Goal: Task Accomplishment & Management: Manage account settings

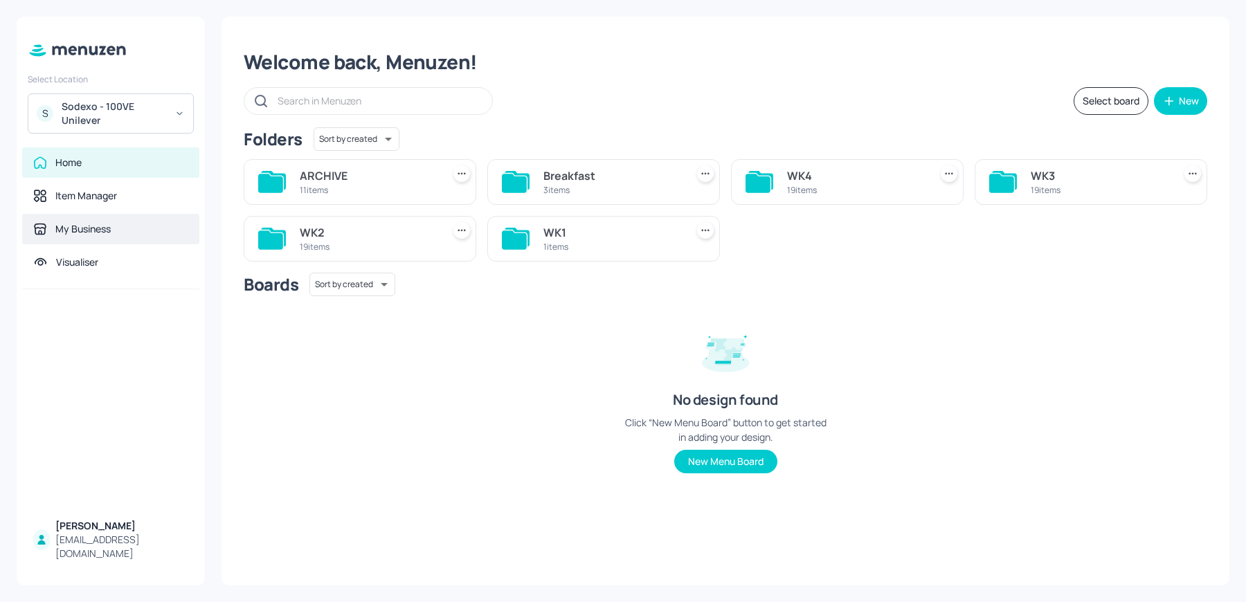
click at [78, 237] on div "My Business" at bounding box center [110, 229] width 177 height 30
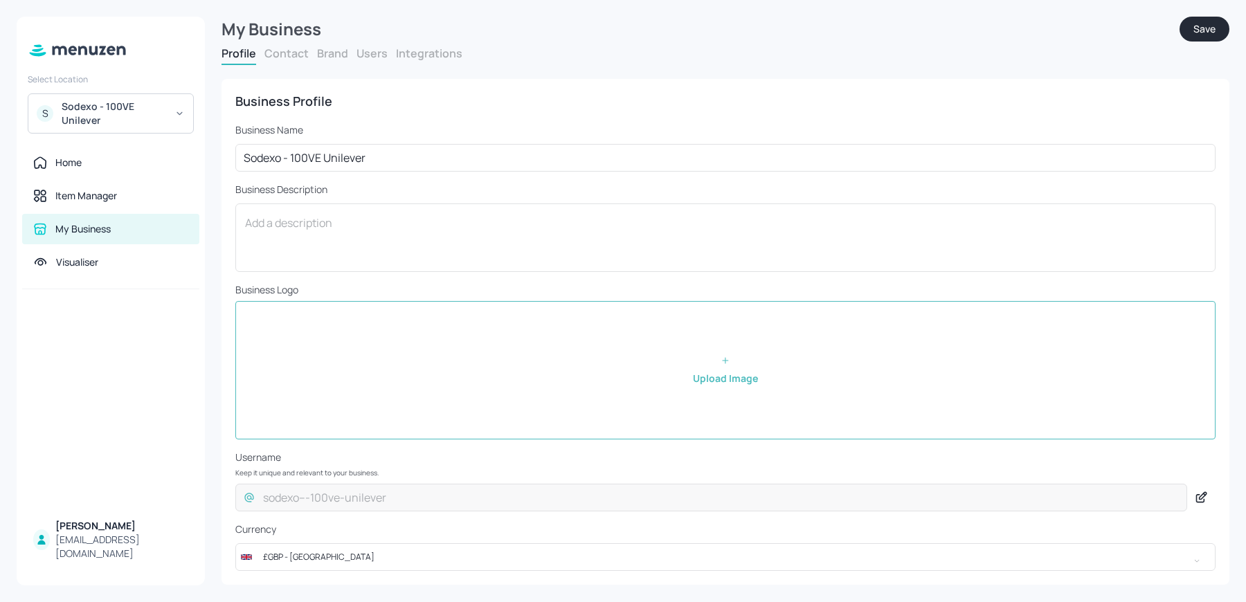
click at [106, 116] on div "Sodexo - 100VE Unilever" at bounding box center [114, 114] width 105 height 28
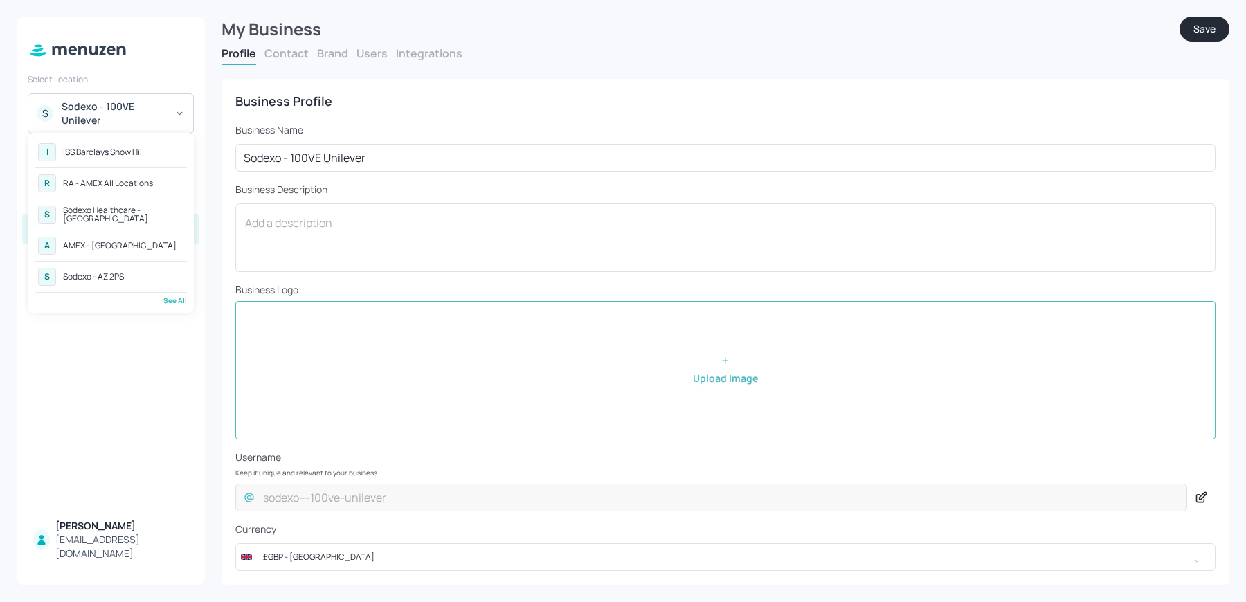
click at [173, 299] on div "See All" at bounding box center [111, 301] width 152 height 10
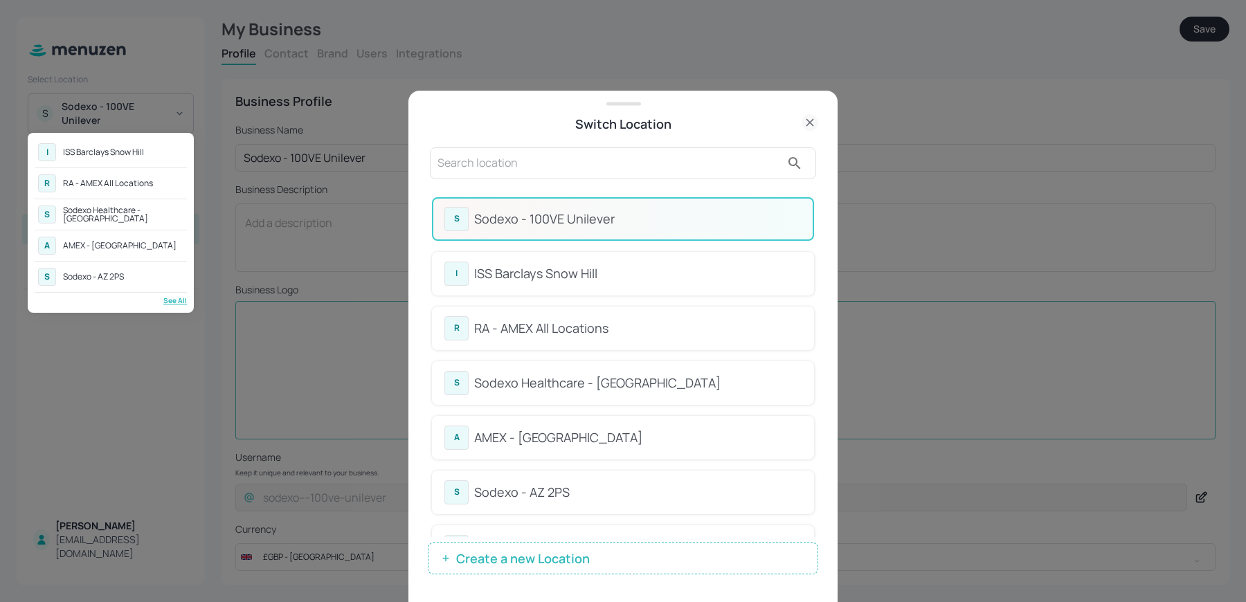
click at [568, 179] on div at bounding box center [623, 301] width 1246 height 602
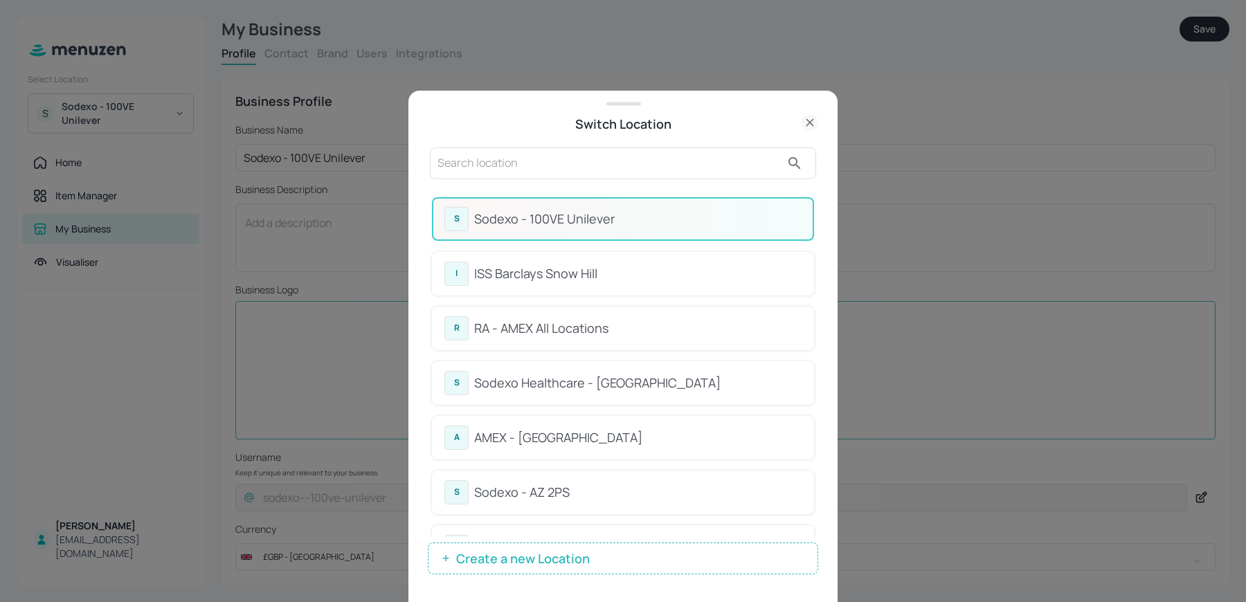
click at [554, 171] on input "text" at bounding box center [608, 163] width 343 height 22
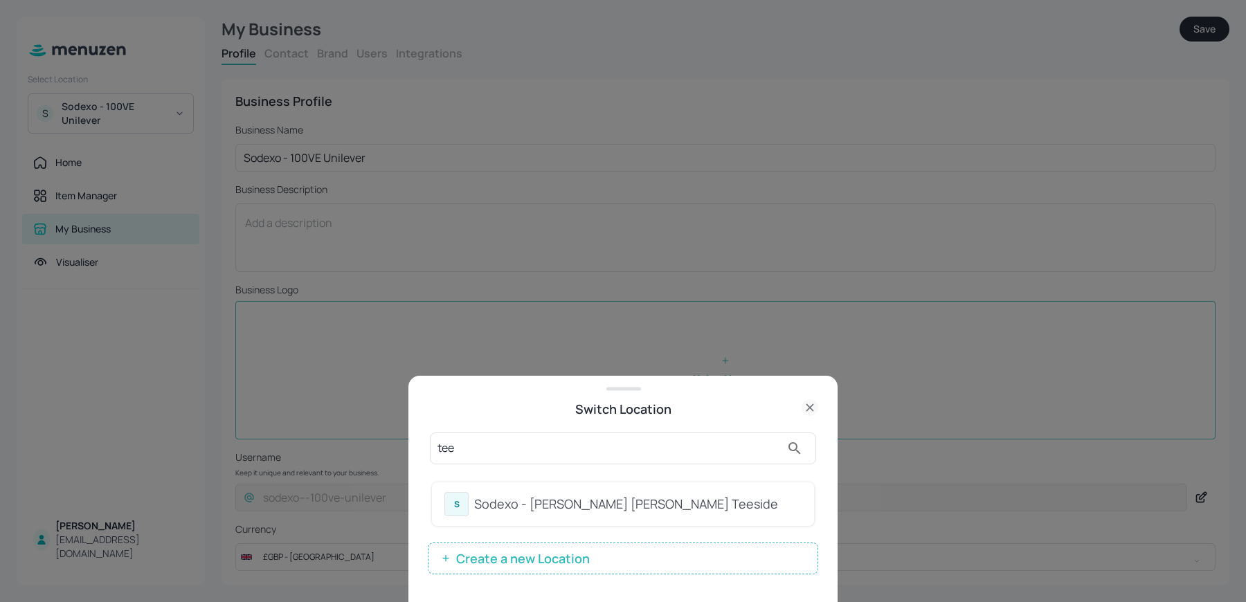
type input "tee"
click at [505, 505] on div "Sodexo - [PERSON_NAME] [PERSON_NAME] Teeside" at bounding box center [637, 504] width 327 height 19
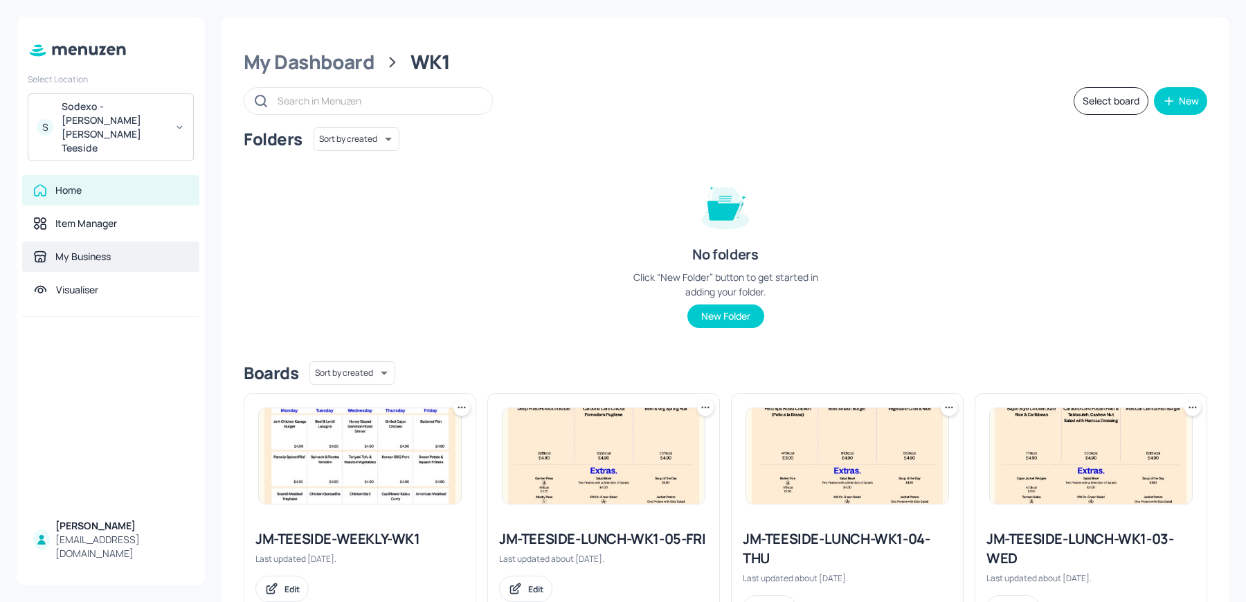
click at [75, 250] on div "My Business" at bounding box center [82, 257] width 55 height 14
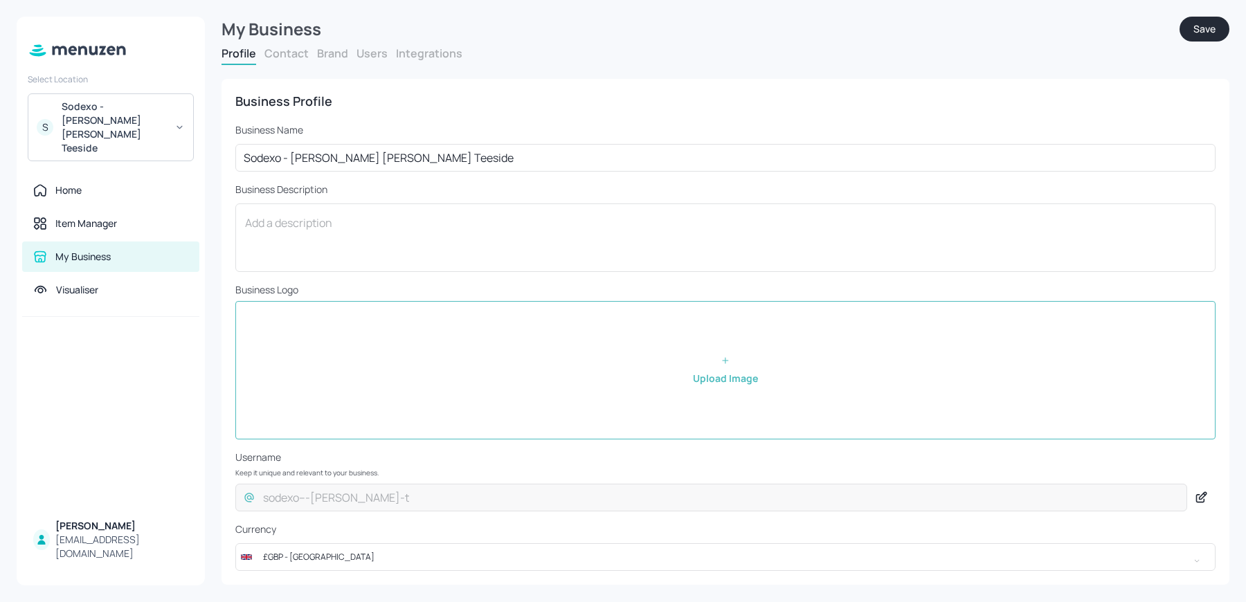
click at [370, 54] on button "Users" at bounding box center [371, 53] width 31 height 15
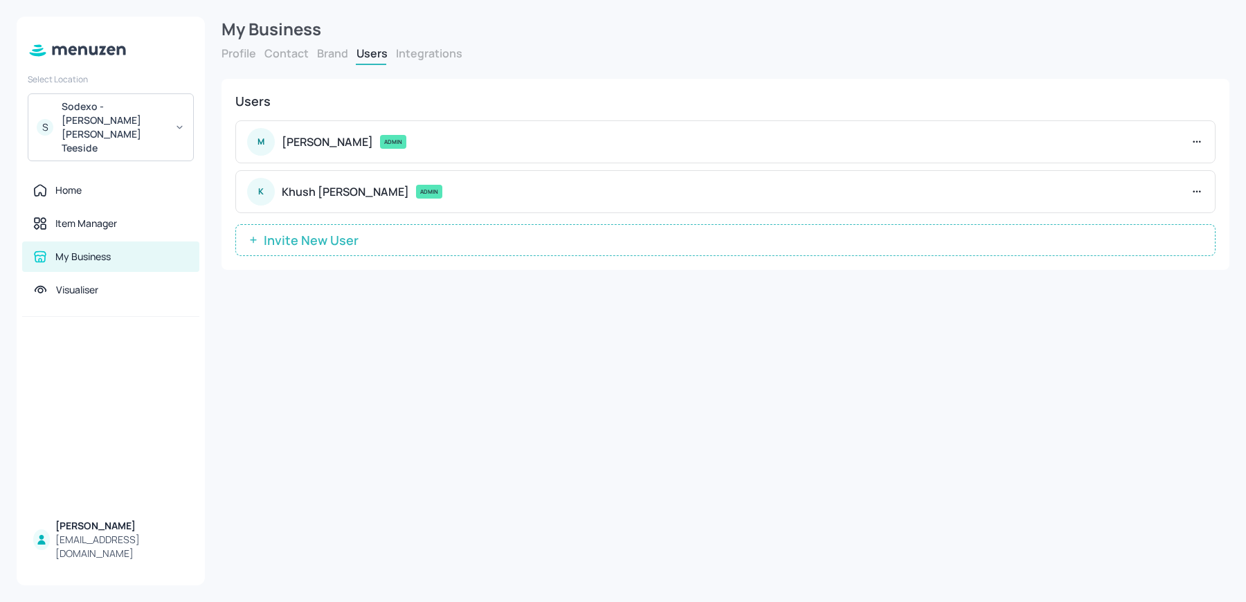
click at [335, 235] on span "Invite New User" at bounding box center [311, 240] width 109 height 14
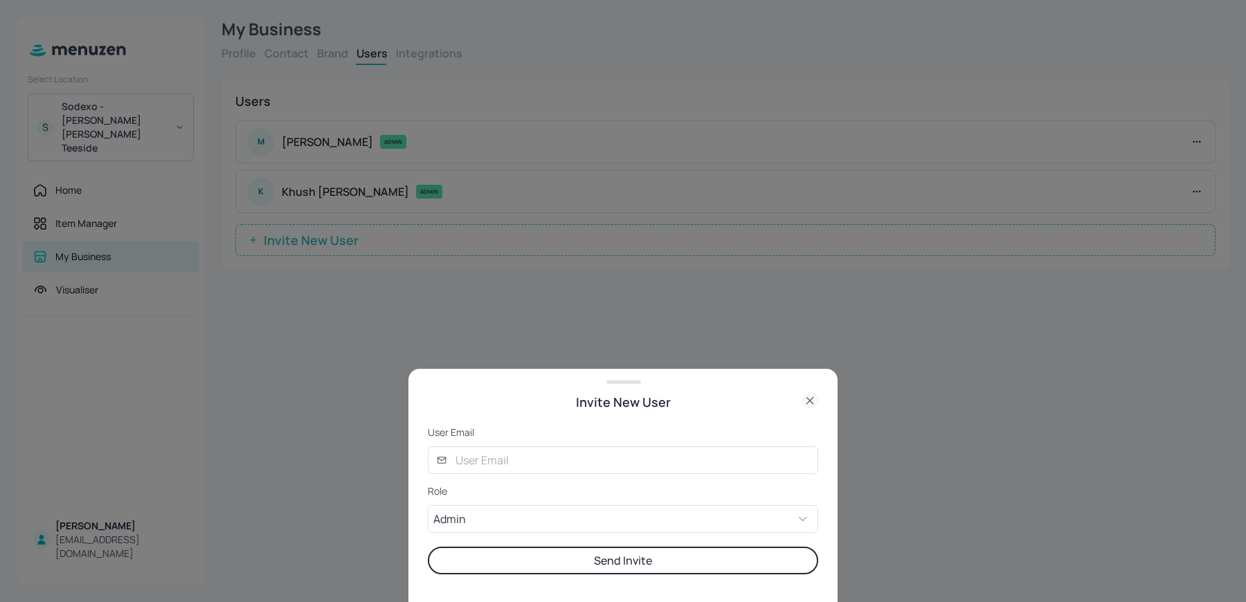
click at [491, 444] on form "User Email ​ ​ Role Admin ADMIN ​ Send Invite" at bounding box center [623, 500] width 390 height 149
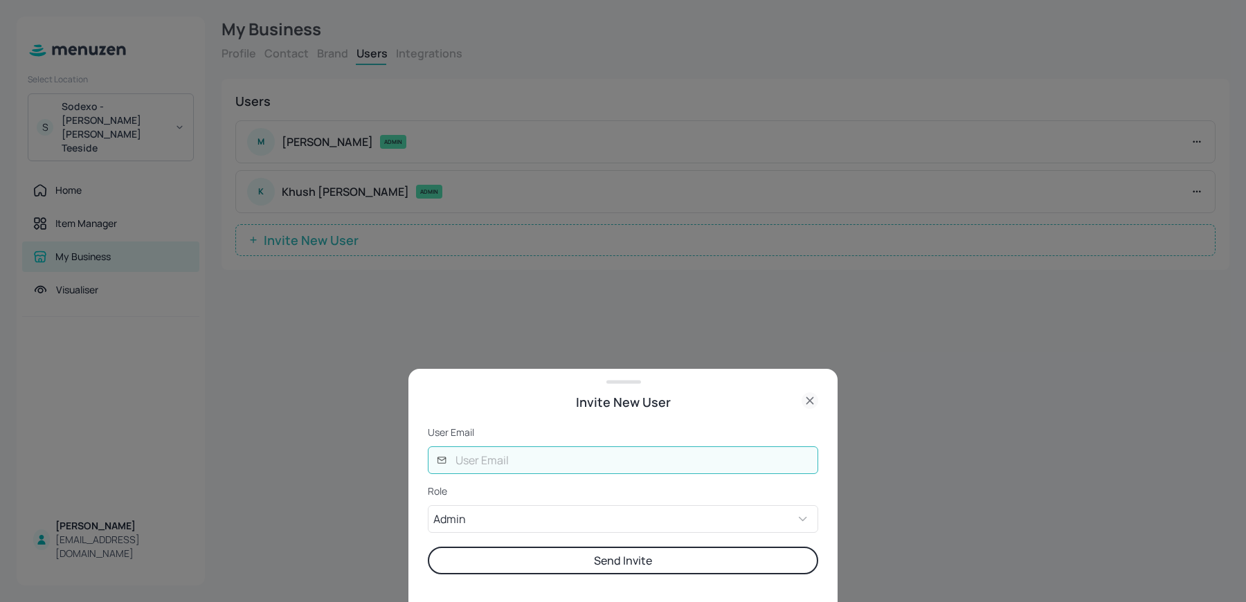
click at [485, 451] on input "text" at bounding box center [632, 460] width 371 height 28
type input "[PERSON_NAME][EMAIL_ADDRESS][DOMAIN_NAME]"
click at [518, 560] on button "Send Invite" at bounding box center [623, 561] width 390 height 28
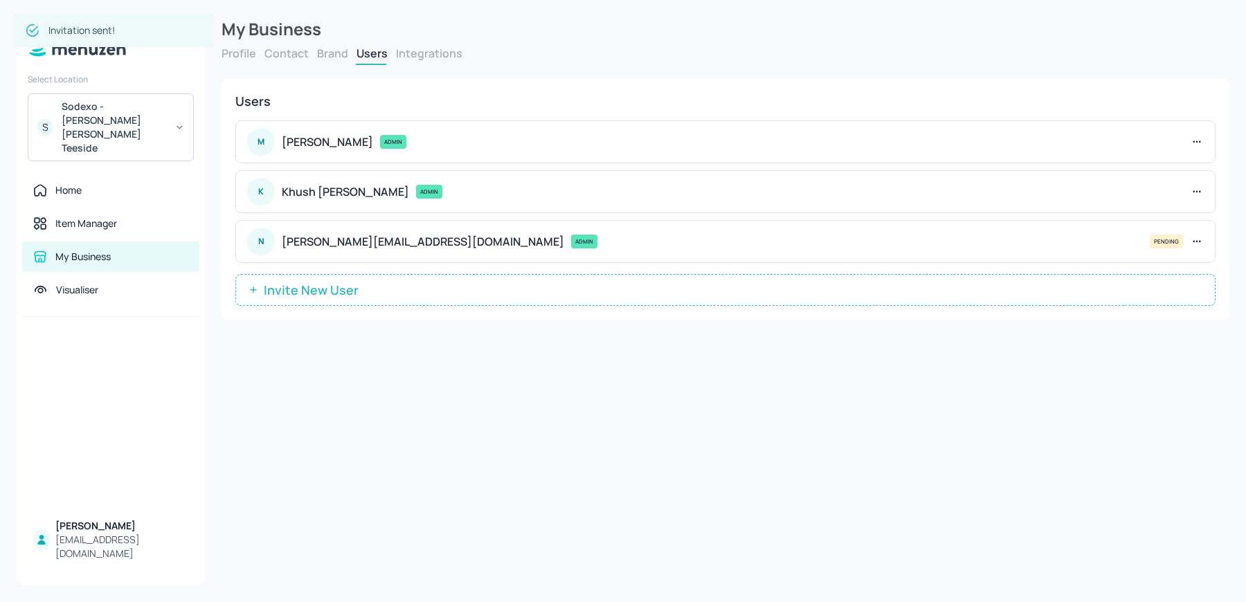
click at [334, 246] on p "[PERSON_NAME][EMAIL_ADDRESS][DOMAIN_NAME]" at bounding box center [423, 242] width 282 height 14
click at [307, 306] on div "Users M [PERSON_NAME] ADMIN K Khush [PERSON_NAME] ADMIN N [PERSON_NAME][EMAIL_A…" at bounding box center [726, 199] width 1008 height 241
click at [299, 291] on span "Invite New User" at bounding box center [311, 290] width 109 height 14
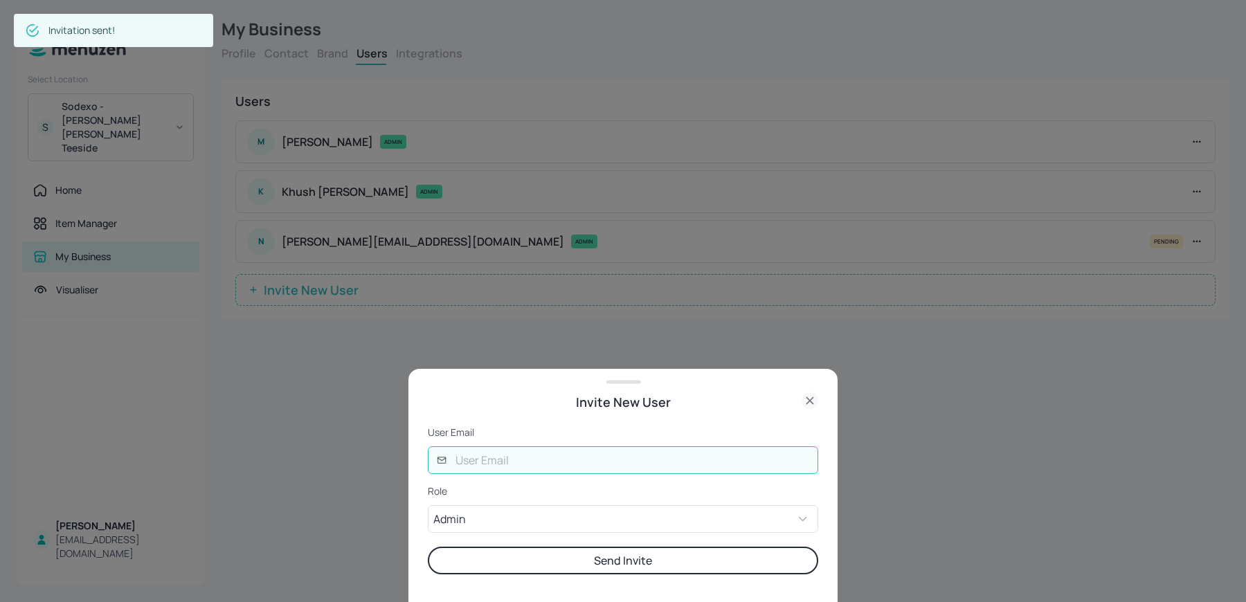
click at [472, 462] on input "text" at bounding box center [632, 460] width 371 height 28
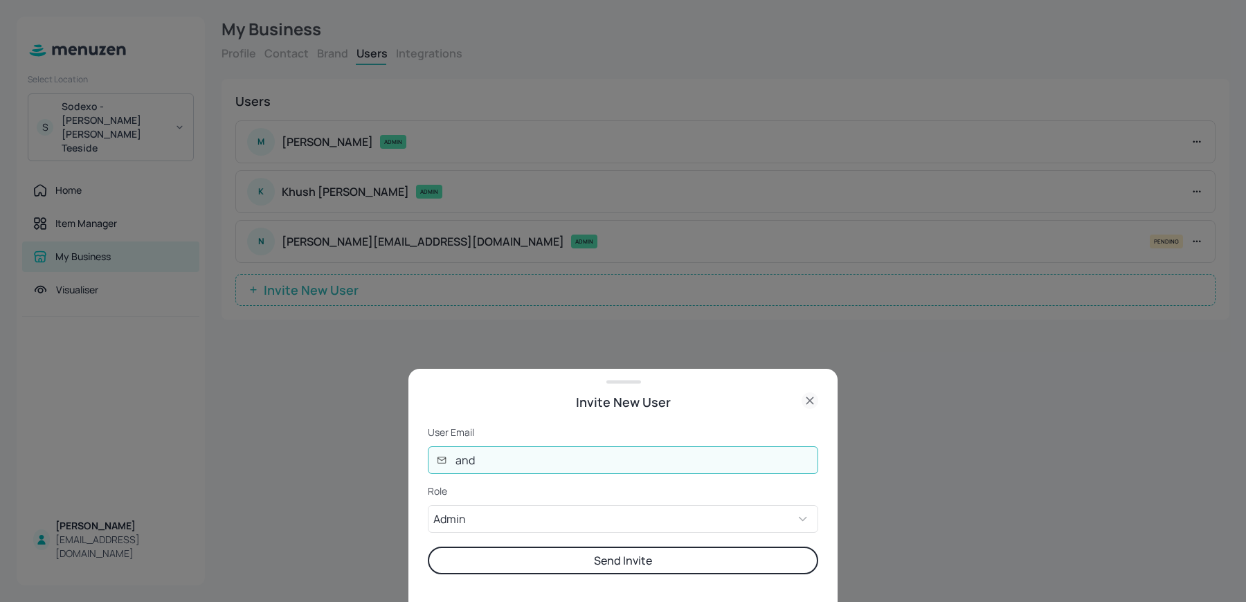
type input "[EMAIL_ADDRESS][DOMAIN_NAME]"
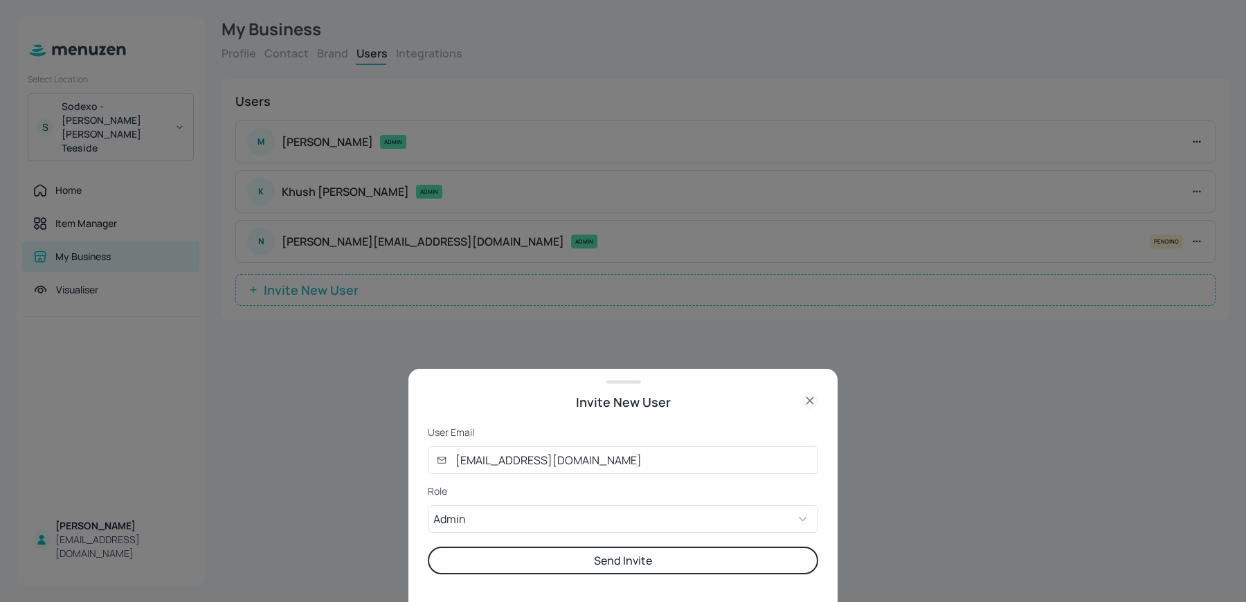
click at [520, 568] on button "Send Invite" at bounding box center [623, 561] width 390 height 28
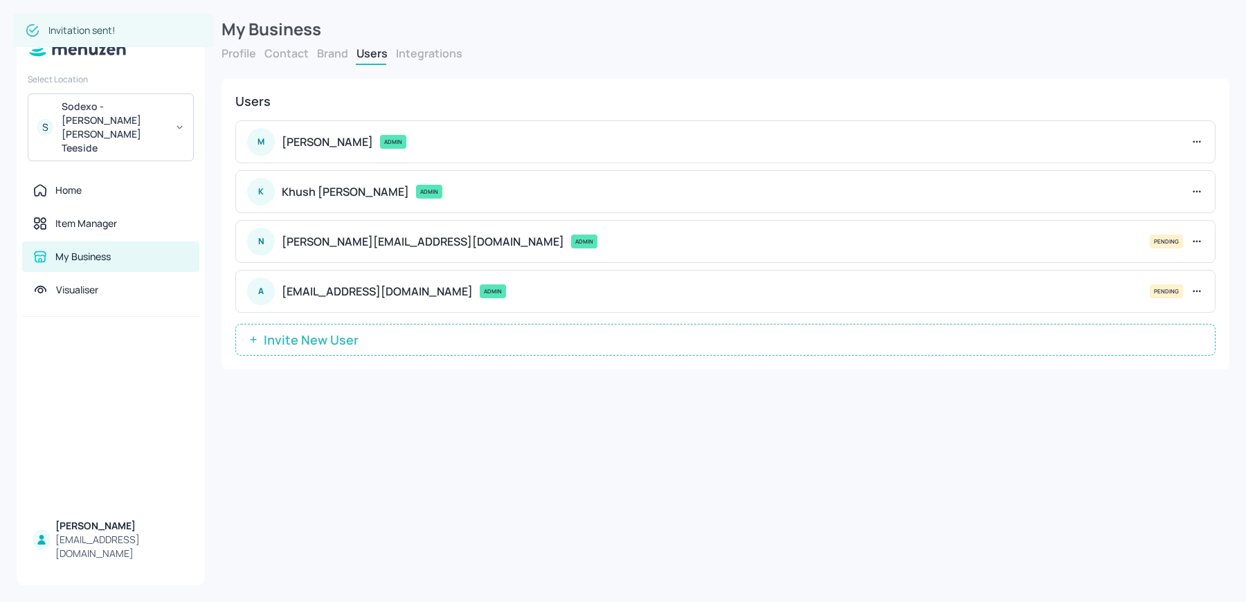
click at [382, 334] on button "Invite New User" at bounding box center [725, 340] width 980 height 32
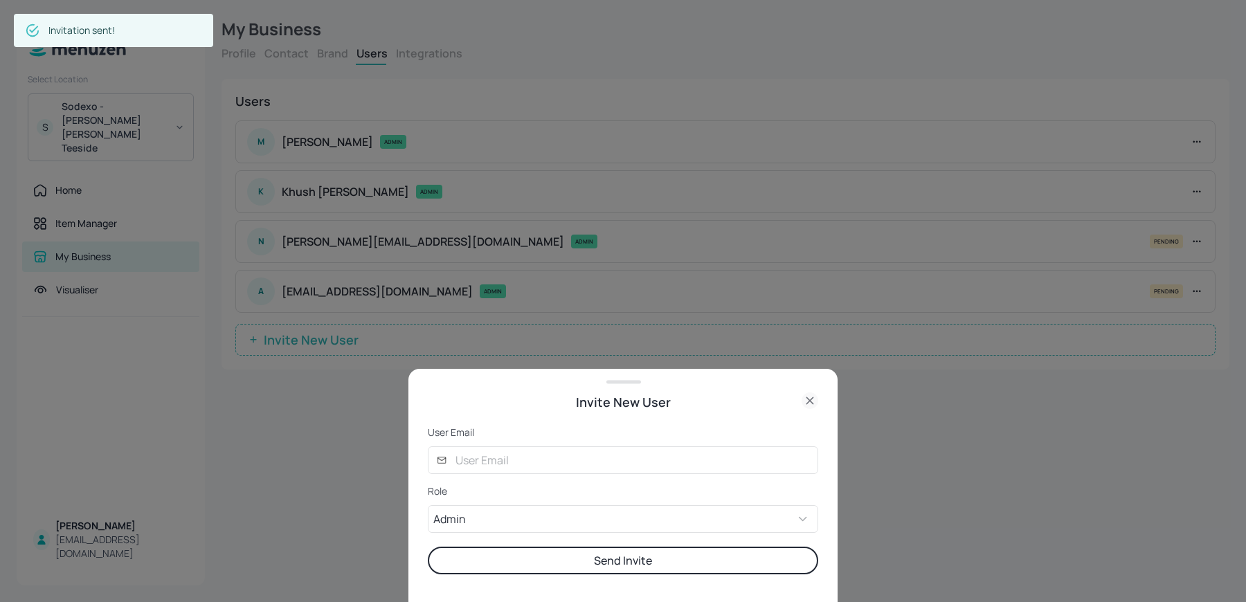
click at [500, 480] on form "User Email ​ ​ Role Admin ADMIN ​ Send Invite" at bounding box center [623, 500] width 390 height 149
click at [489, 462] on input "text" at bounding box center [632, 460] width 371 height 28
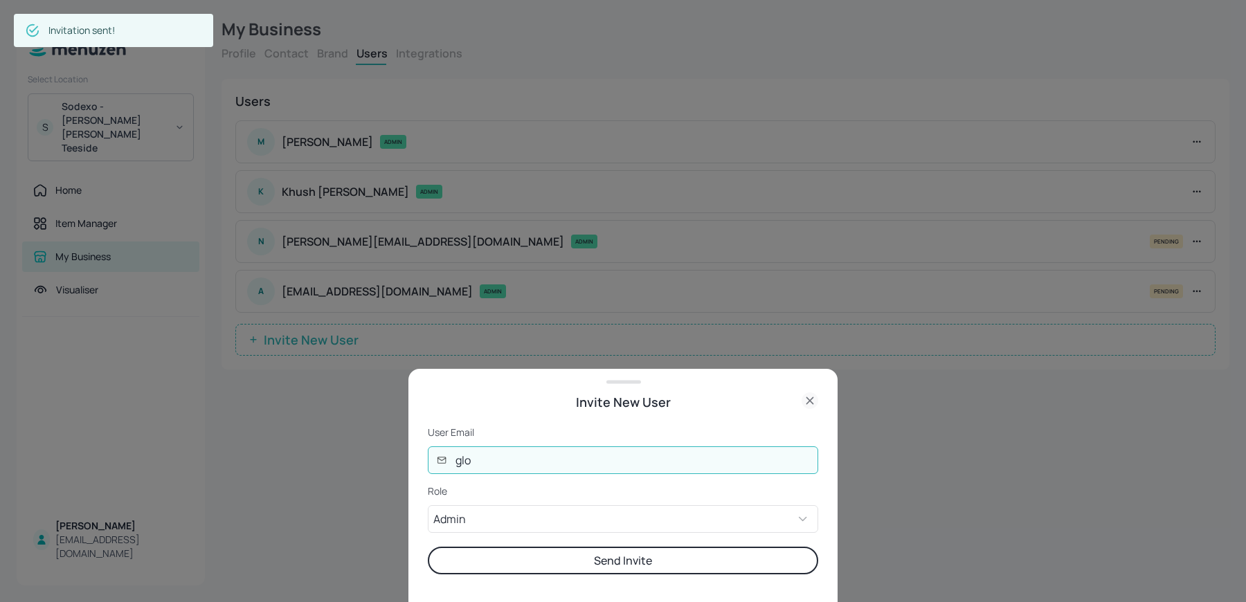
type input "[EMAIL_ADDRESS][DOMAIN_NAME]"
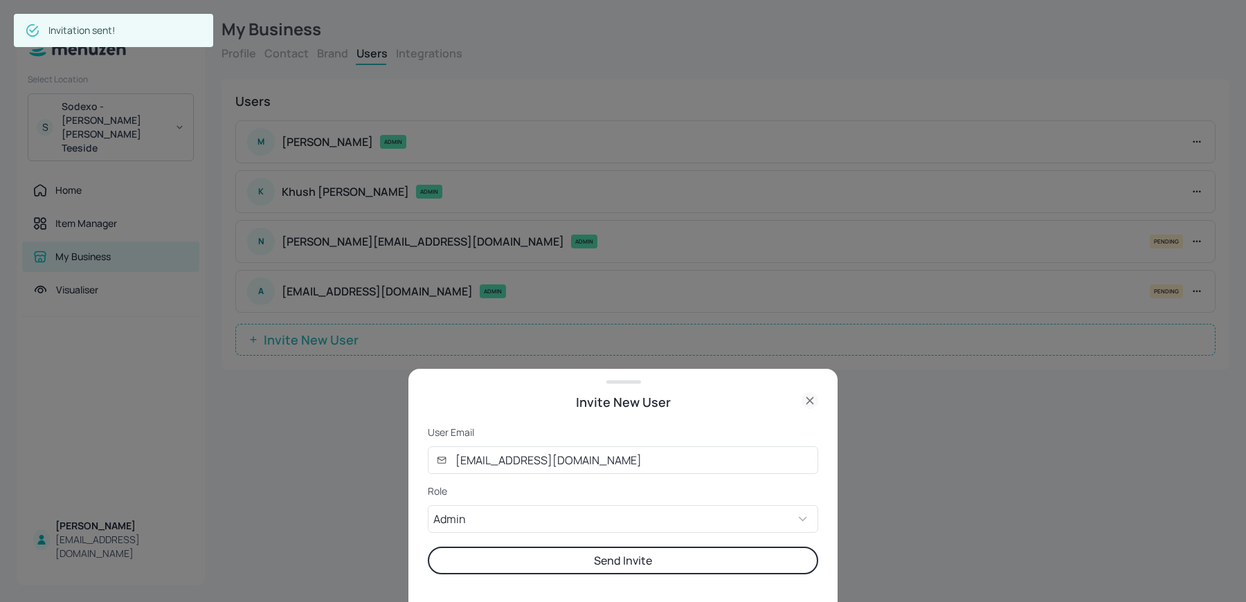
click at [535, 559] on button "Send Invite" at bounding box center [623, 561] width 390 height 28
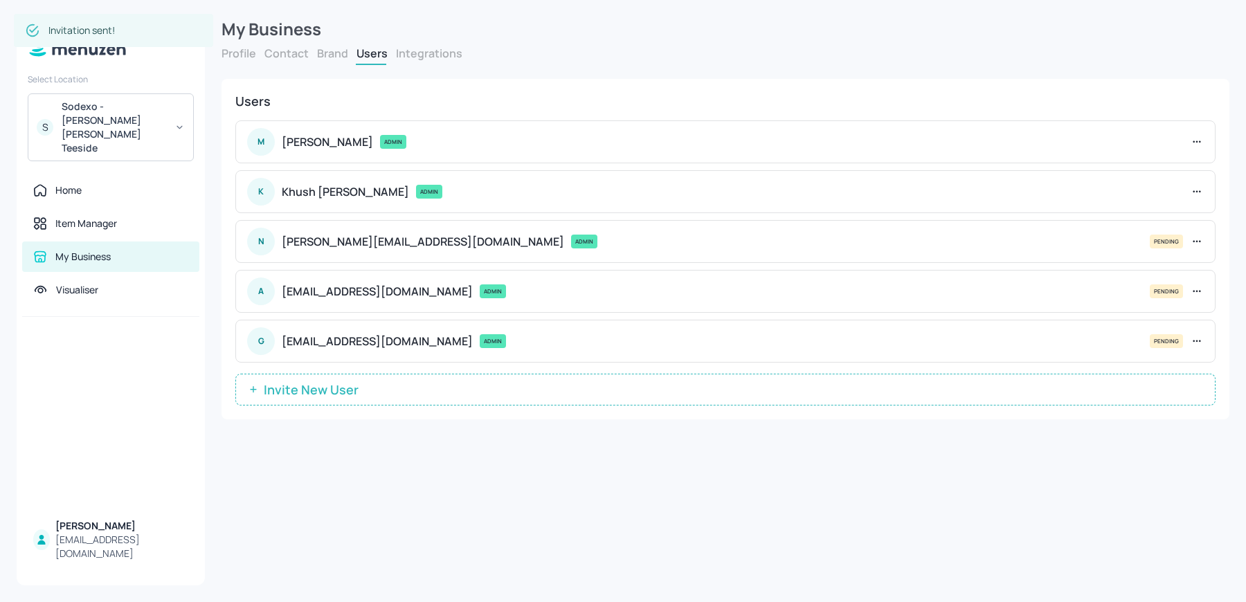
click at [272, 383] on span "Invite New User" at bounding box center [311, 390] width 109 height 14
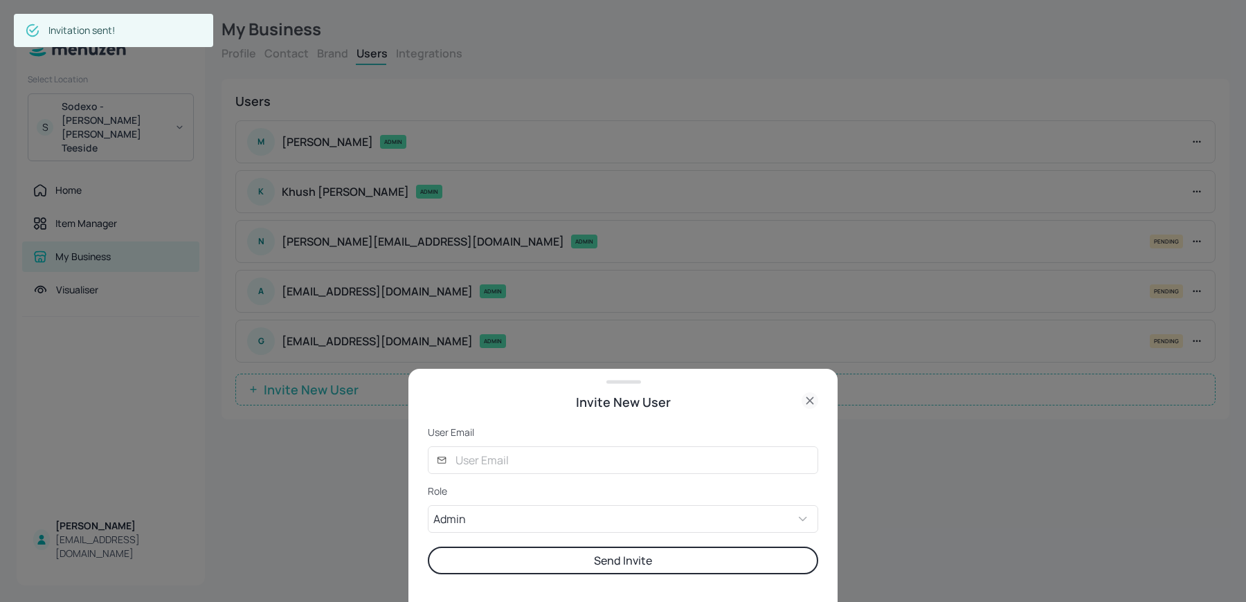
click at [496, 476] on form "User Email ​ ​ Role Admin ADMIN ​ Send Invite" at bounding box center [623, 500] width 390 height 149
click at [486, 455] on input "text" at bounding box center [632, 460] width 371 height 28
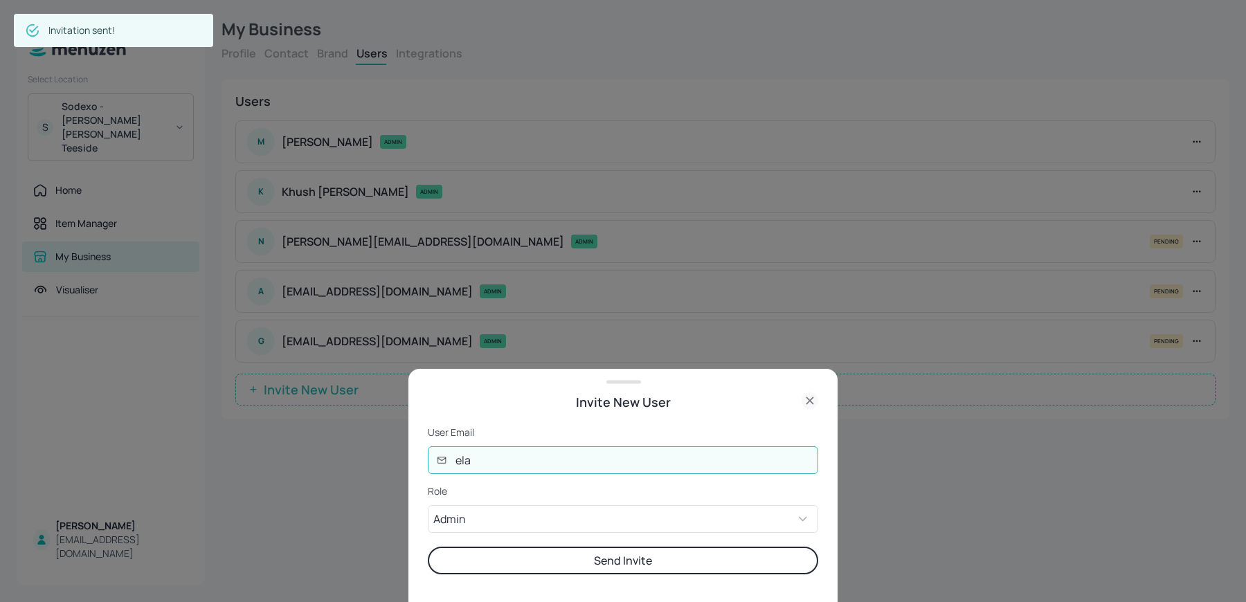
type input "[EMAIL_ADDRESS][DOMAIN_NAME]"
click at [503, 572] on button "Send Invite" at bounding box center [623, 561] width 390 height 28
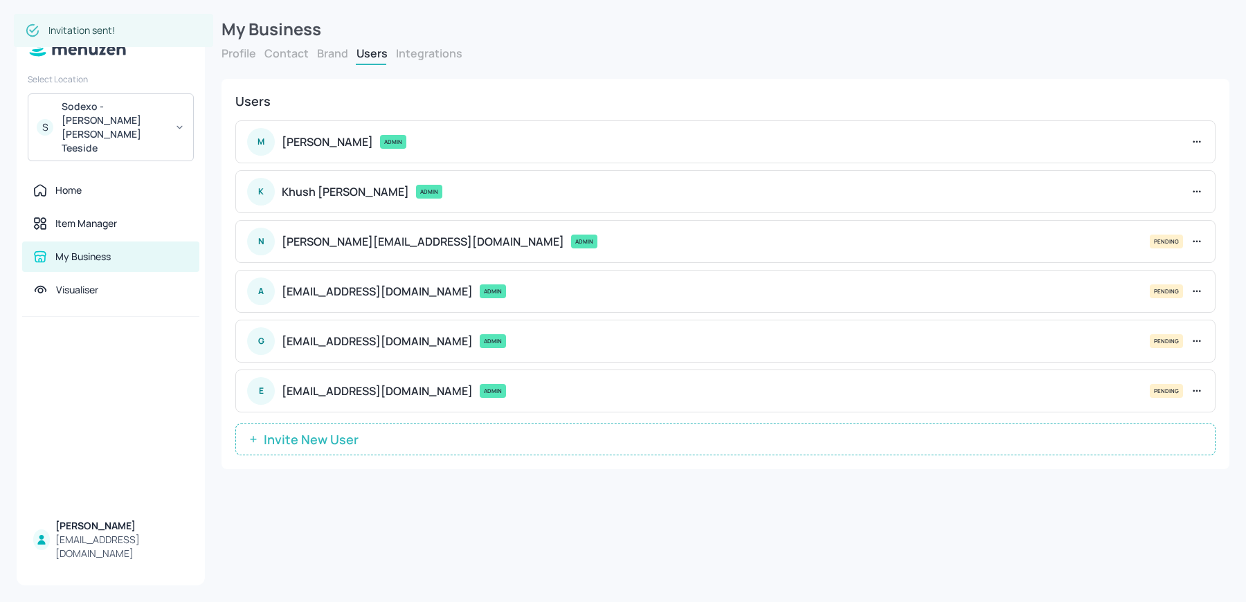
click at [332, 448] on button "Invite New User" at bounding box center [725, 440] width 980 height 32
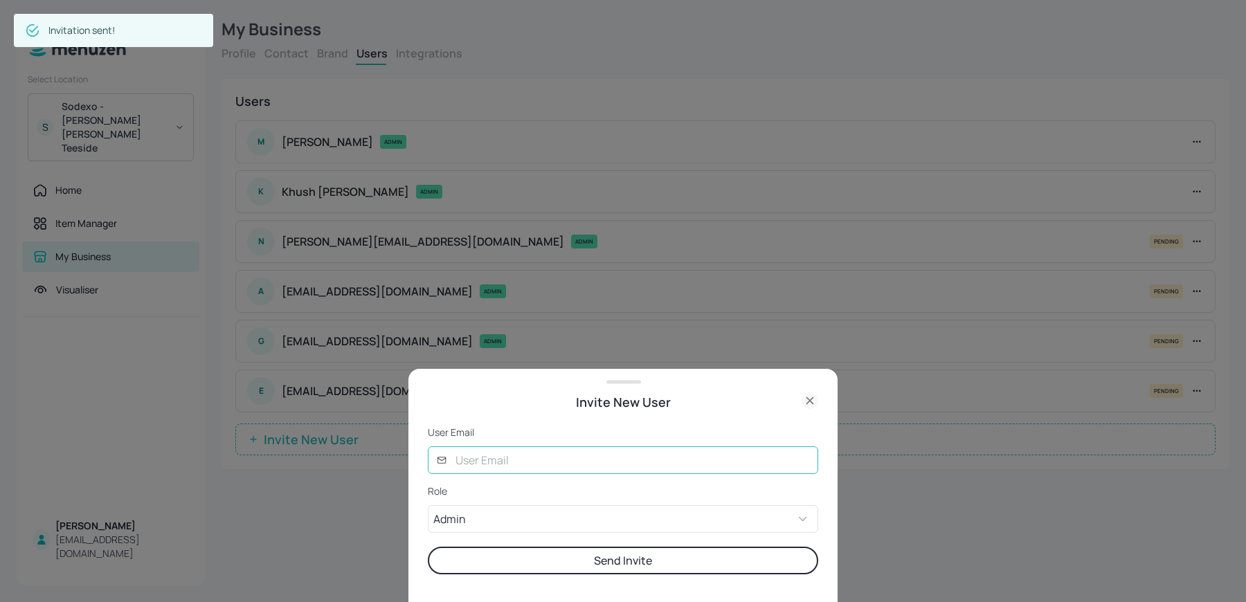
click at [504, 462] on input "text" at bounding box center [632, 460] width 371 height 28
type input "[PERSON_NAME][EMAIL_ADDRESS][DOMAIN_NAME]"
click at [428, 547] on button "Send Invite" at bounding box center [623, 561] width 390 height 28
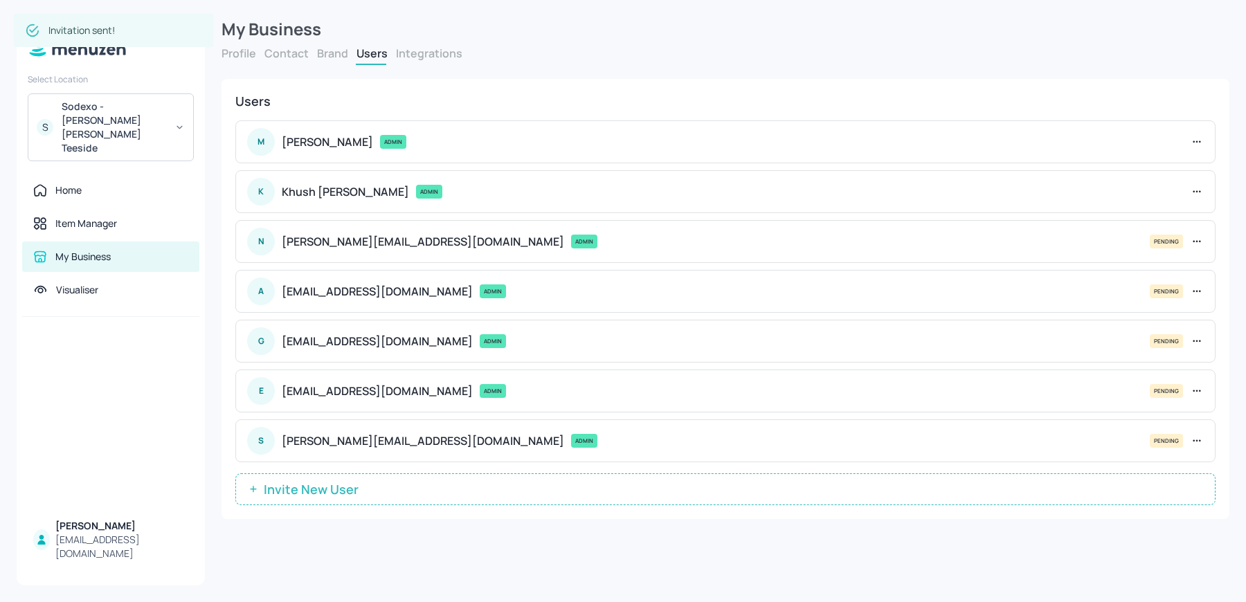
click at [419, 496] on button "Invite New User" at bounding box center [725, 489] width 980 height 32
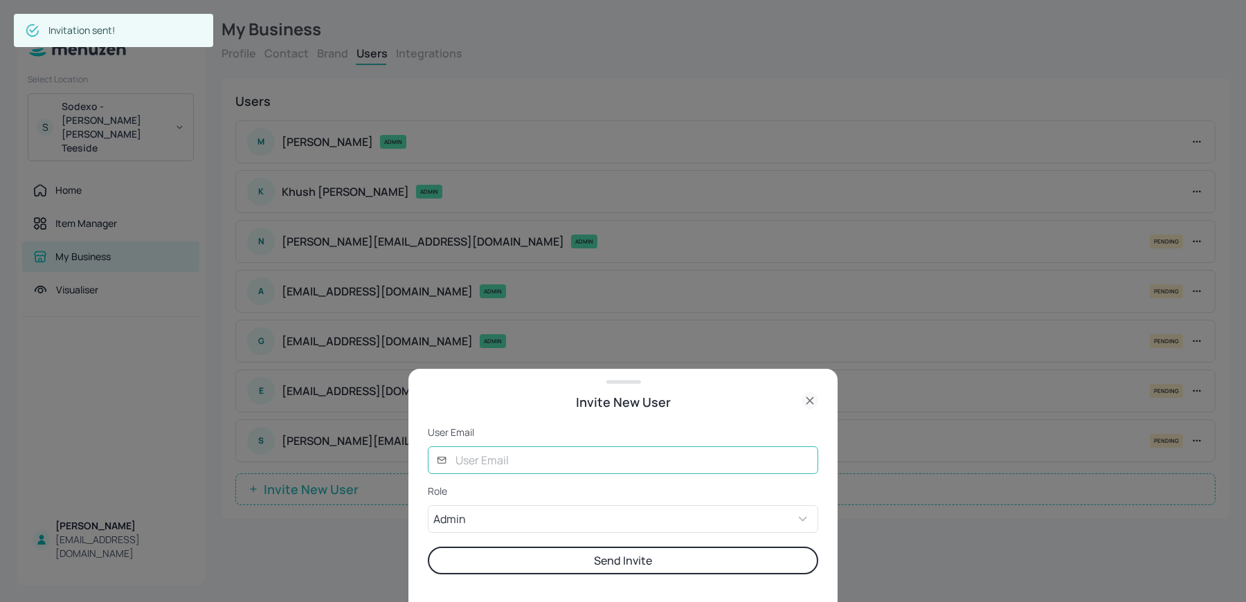
click at [513, 459] on input "text" at bounding box center [632, 460] width 371 height 28
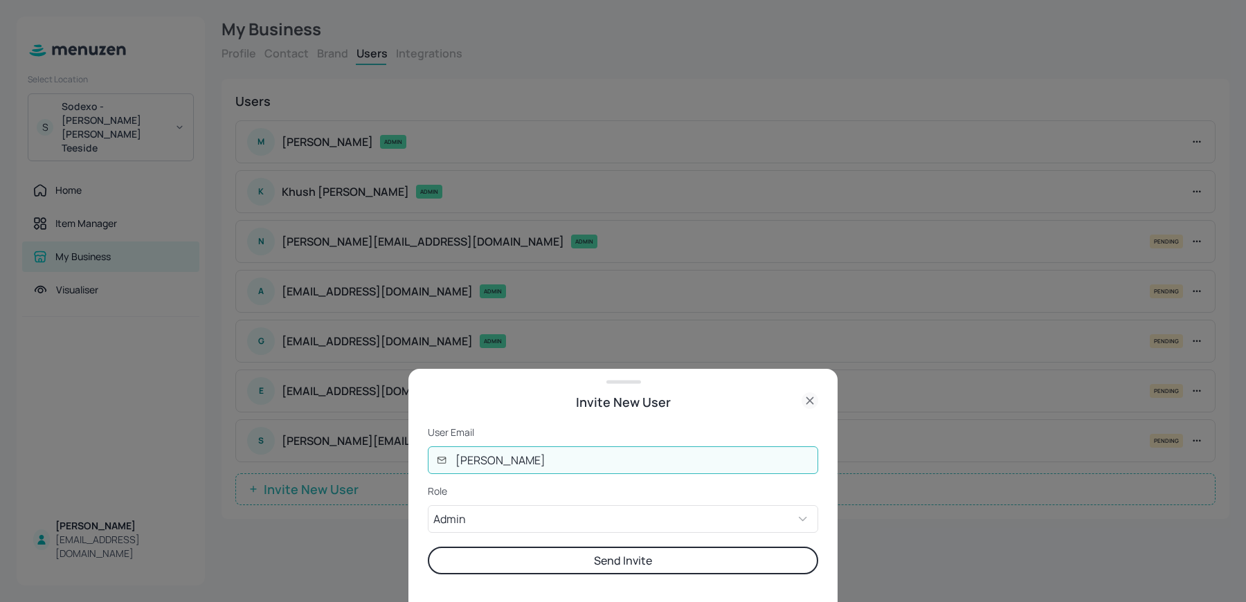
type input "[PERSON_NAME][EMAIL_ADDRESS][DOMAIN_NAME]"
click at [428, 547] on button "Send Invite" at bounding box center [623, 561] width 390 height 28
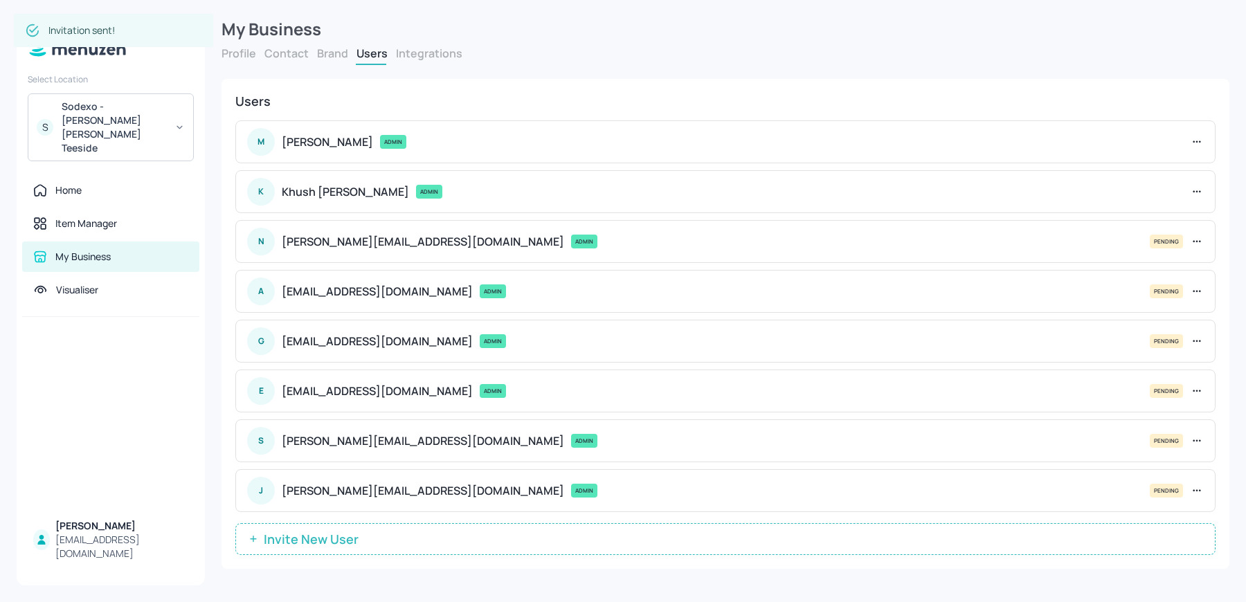
click at [340, 534] on span "Invite New User" at bounding box center [311, 539] width 109 height 14
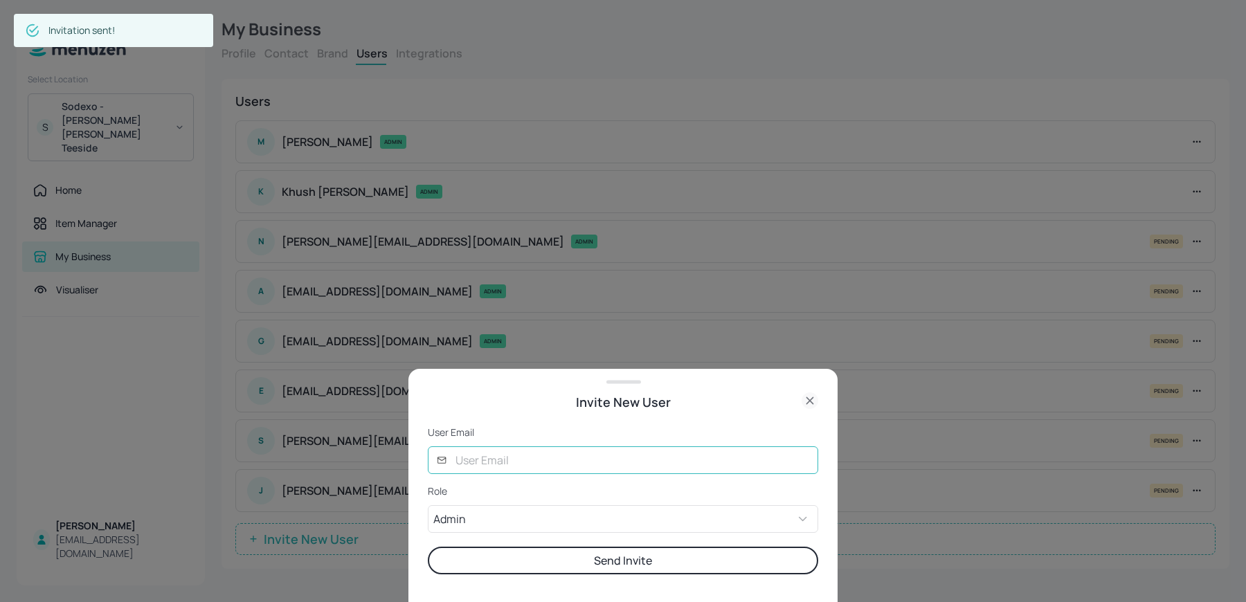
click at [464, 450] on input "text" at bounding box center [632, 460] width 371 height 28
type input "[PERSON_NAME][EMAIL_ADDRESS][DOMAIN_NAME]"
click at [428, 547] on button "Send Invite" at bounding box center [623, 561] width 390 height 28
